Goal: Find contact information: Find contact information

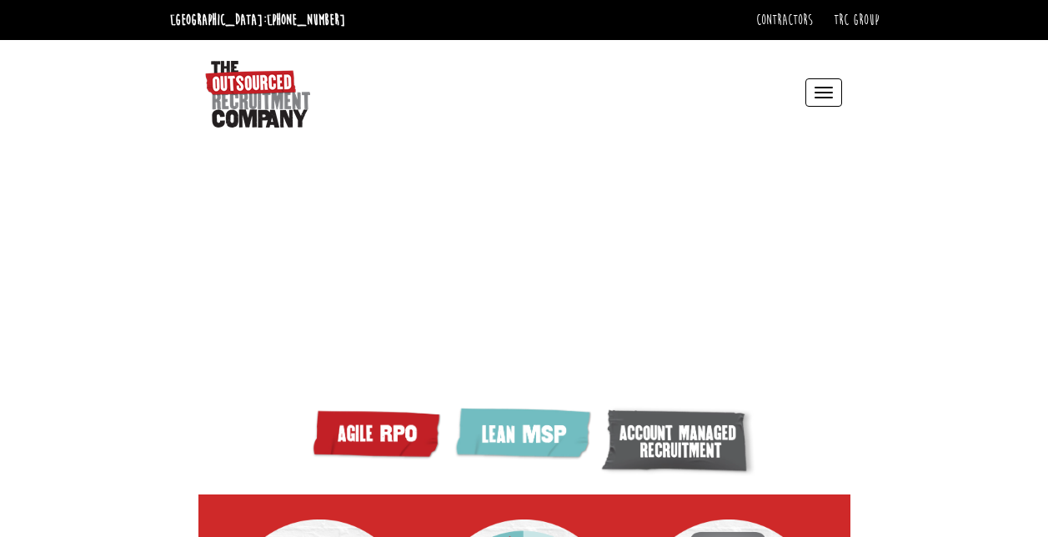
click at [826, 88] on button "Toggle navigation" at bounding box center [824, 92] width 37 height 28
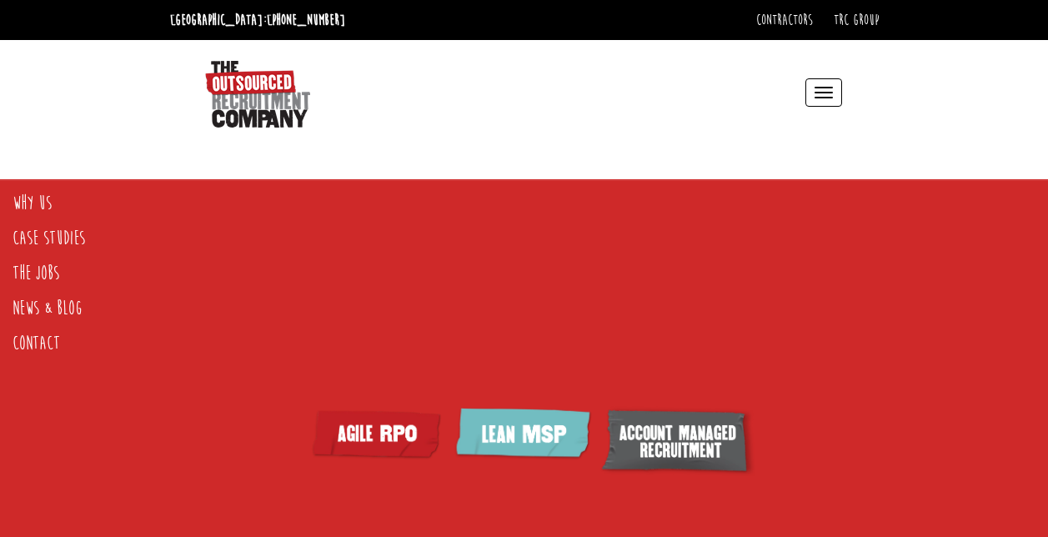
click at [826, 88] on button "Toggle navigation" at bounding box center [824, 92] width 37 height 28
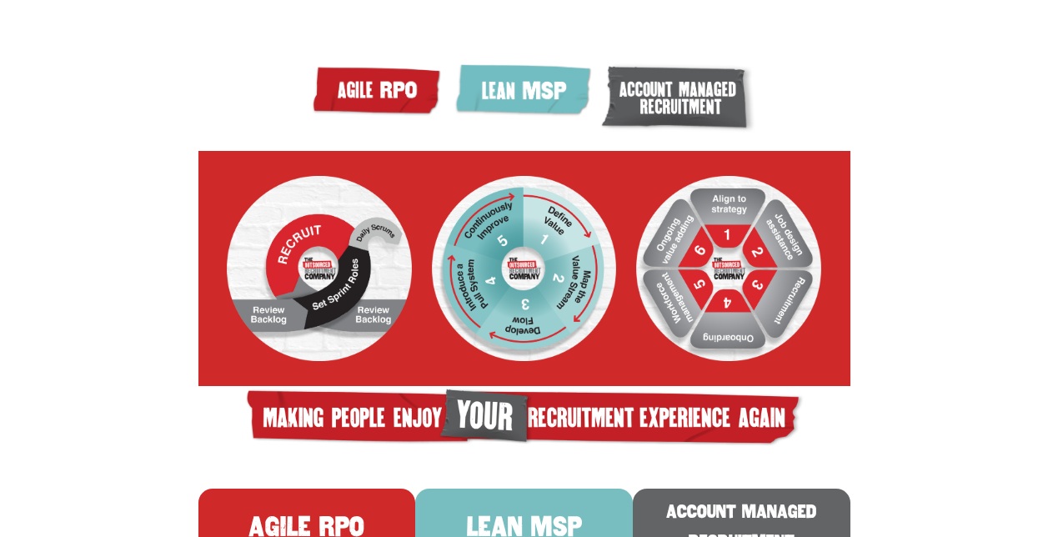
scroll to position [362, 0]
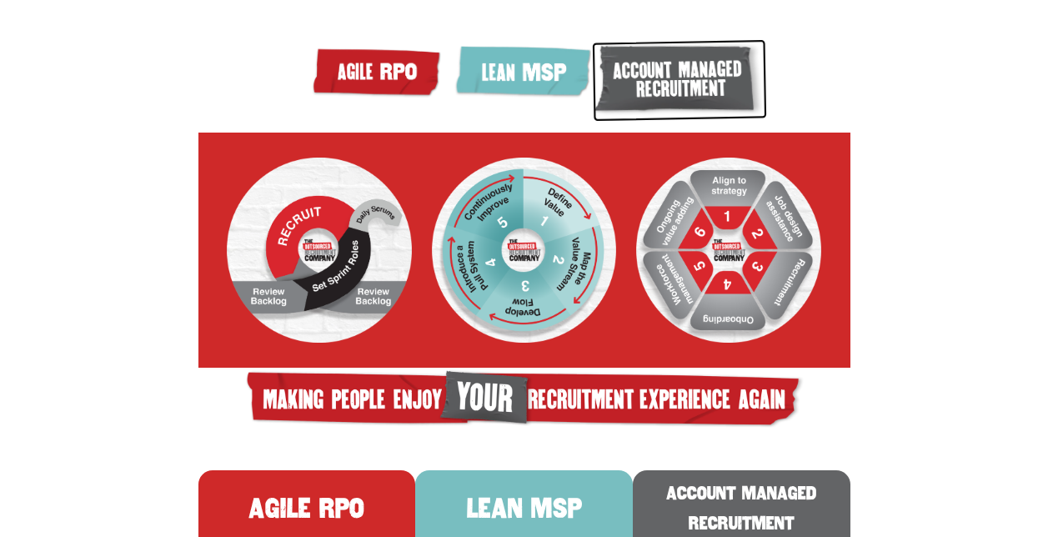
click at [704, 103] on img at bounding box center [680, 80] width 176 height 83
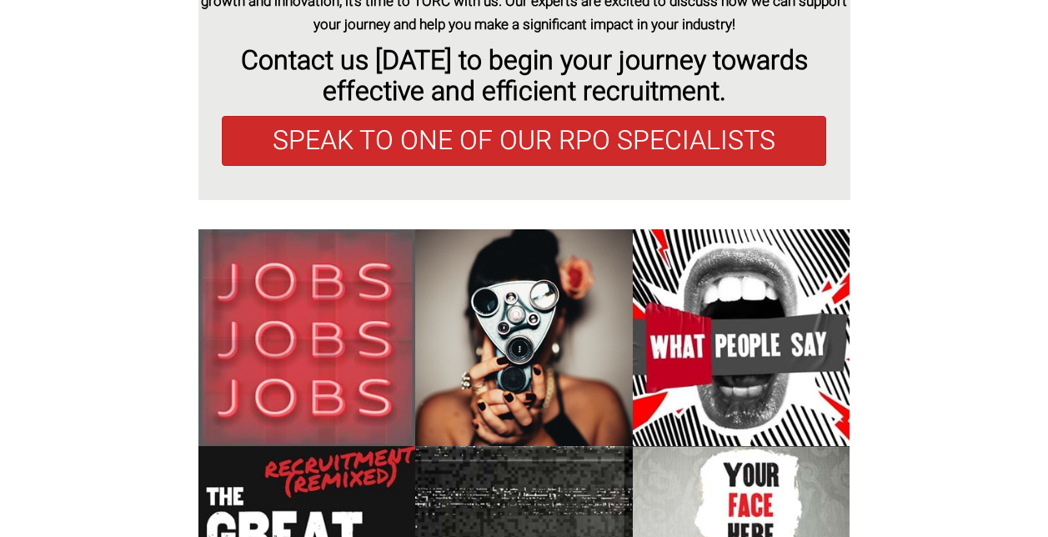
scroll to position [6292, 0]
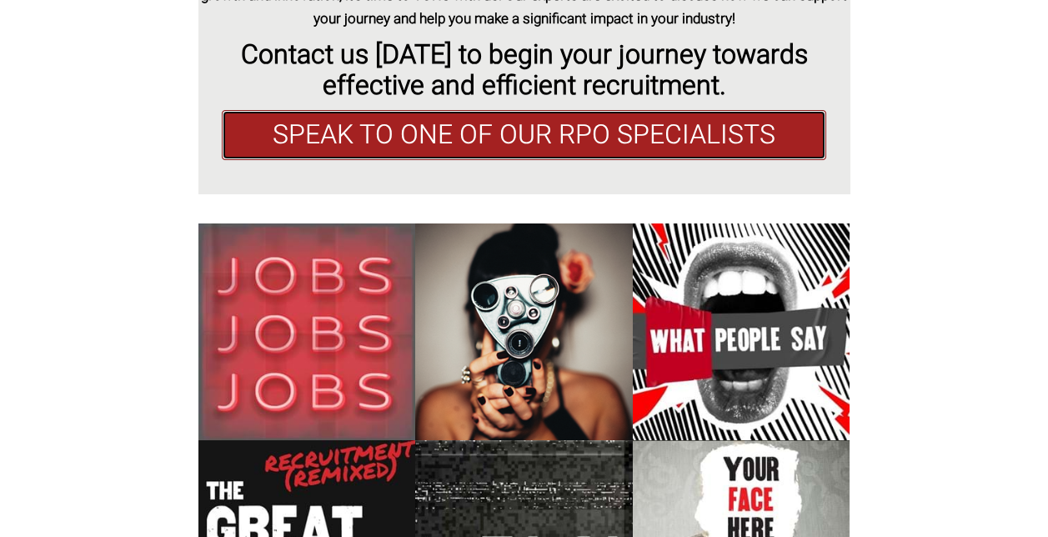
click at [653, 155] on link "SPEAK TO ONE OF OUR RPO SPECIALISTS" at bounding box center [524, 135] width 605 height 50
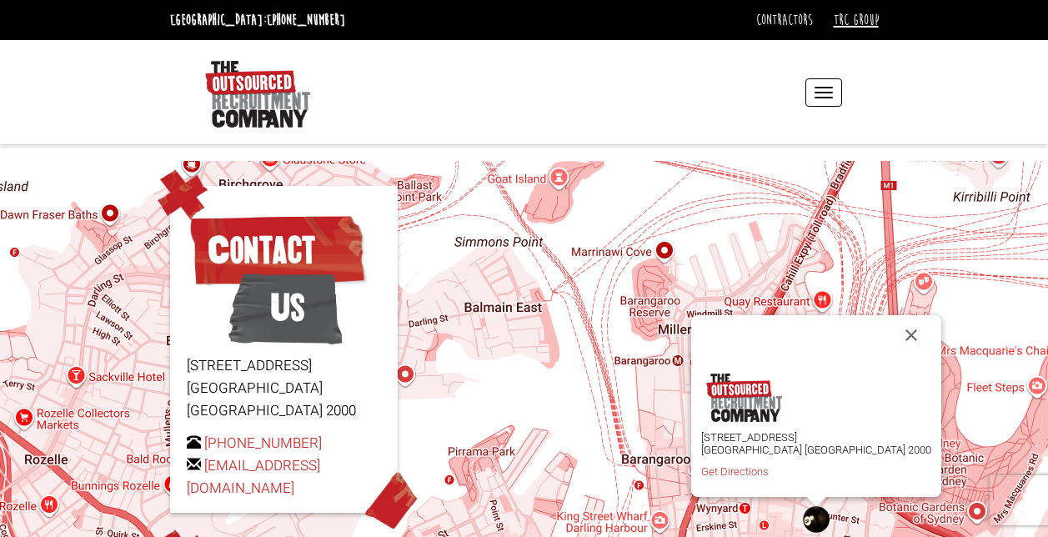
click at [857, 15] on link "TRC Group" at bounding box center [856, 20] width 45 height 18
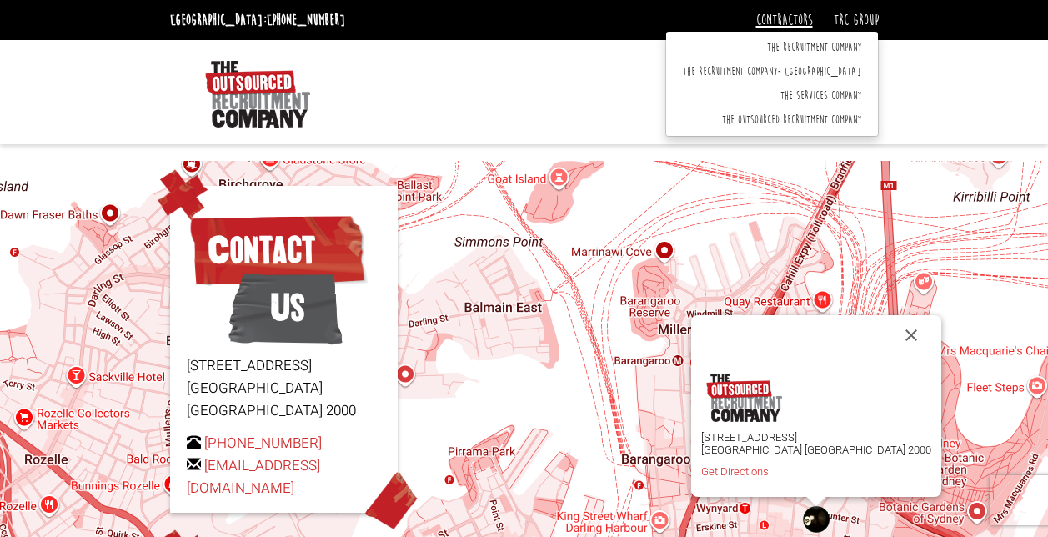
click at [771, 18] on link "Contractors" at bounding box center [784, 20] width 57 height 18
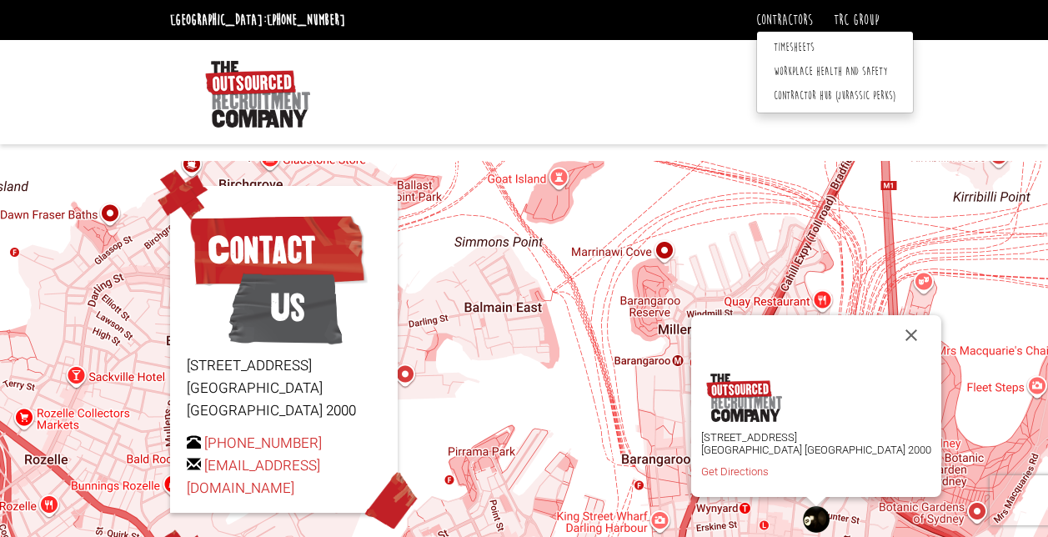
click at [666, 83] on div "Toggle navigation Why Us Reviews Awards Video Recruitment Toolkit Become a TORC…" at bounding box center [606, 92] width 488 height 71
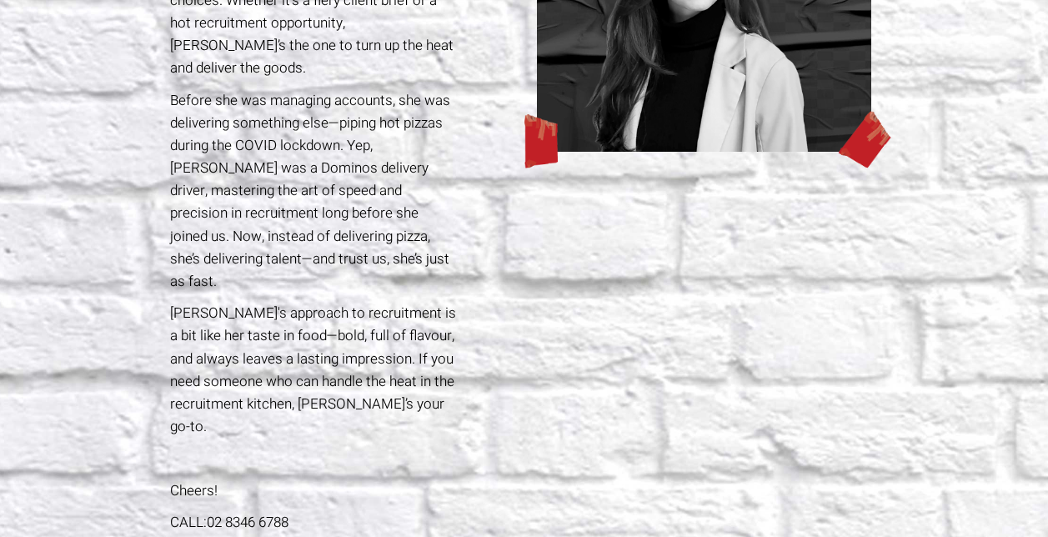
scroll to position [335, 0]
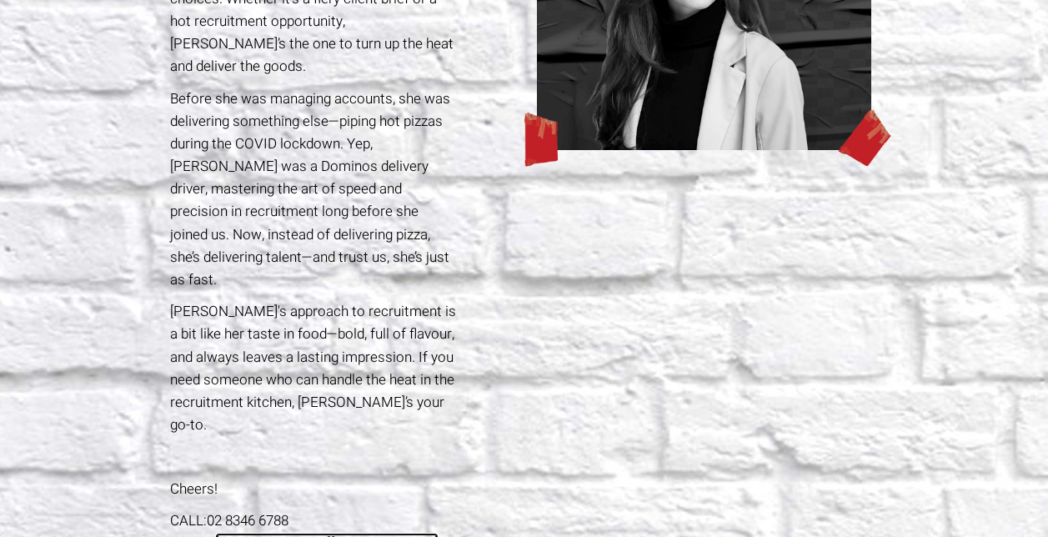
click at [348, 533] on link "[EMAIL_ADDRESS][DOMAIN_NAME]" at bounding box center [327, 543] width 224 height 21
click at [348, 533] on link "daisyh@letstorc.com" at bounding box center [327, 543] width 224 height 21
